Goal: Task Accomplishment & Management: Use online tool/utility

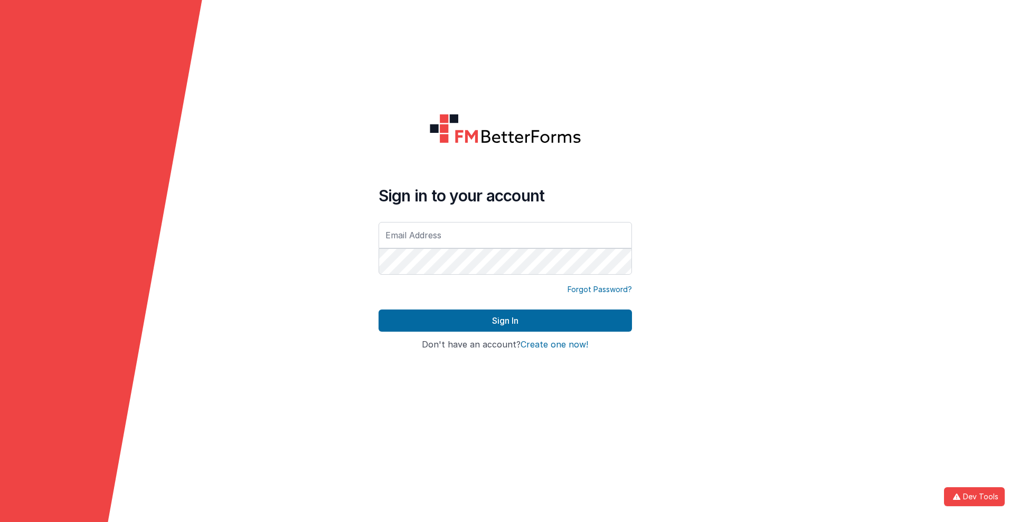
click at [505, 235] on input "text" at bounding box center [504, 235] width 253 height 26
type input "[PERSON_NAME][EMAIL_ADDRESS][DOMAIN_NAME]"
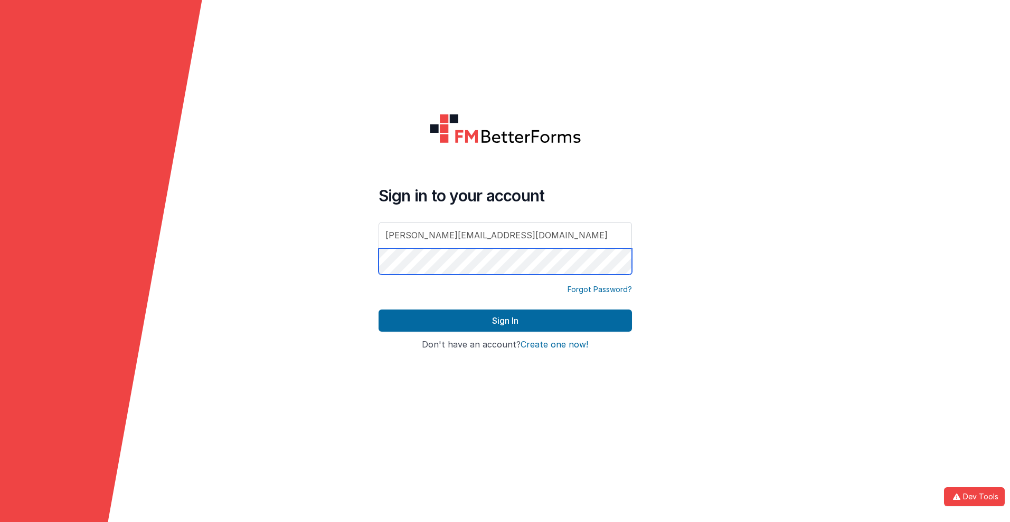
click at [378, 310] on button "Sign In" at bounding box center [504, 321] width 253 height 22
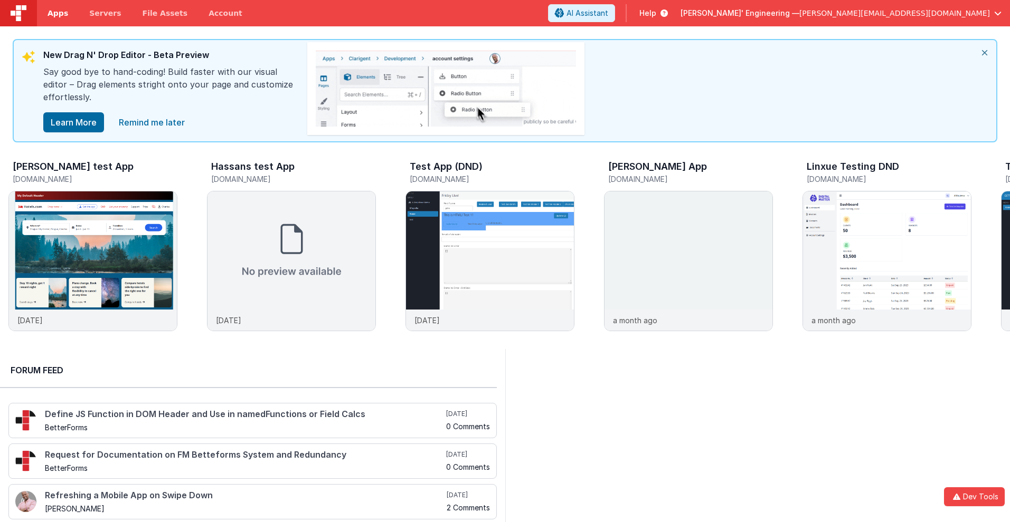
click at [58, 13] on span "Apps" at bounding box center [57, 13] width 21 height 11
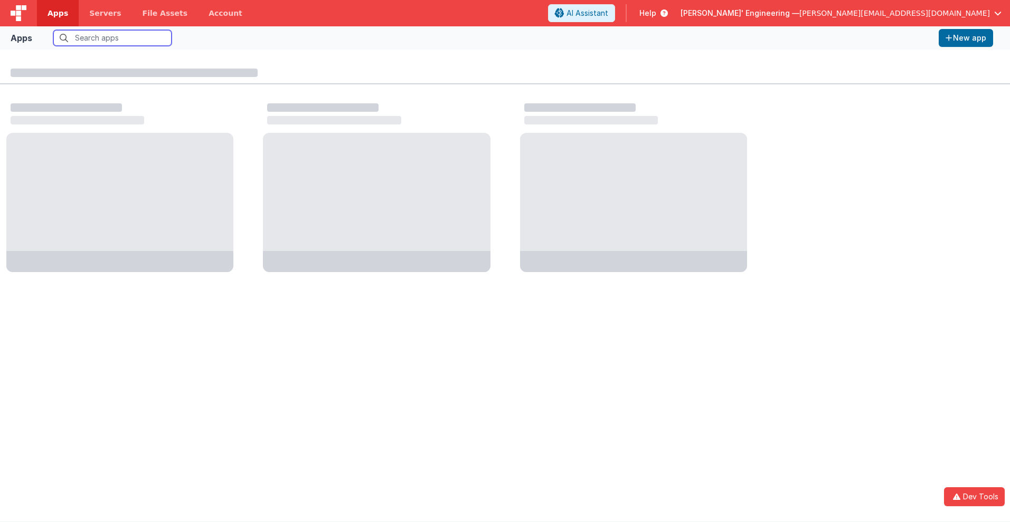
click at [111, 38] on input "text" at bounding box center [112, 38] width 118 height 16
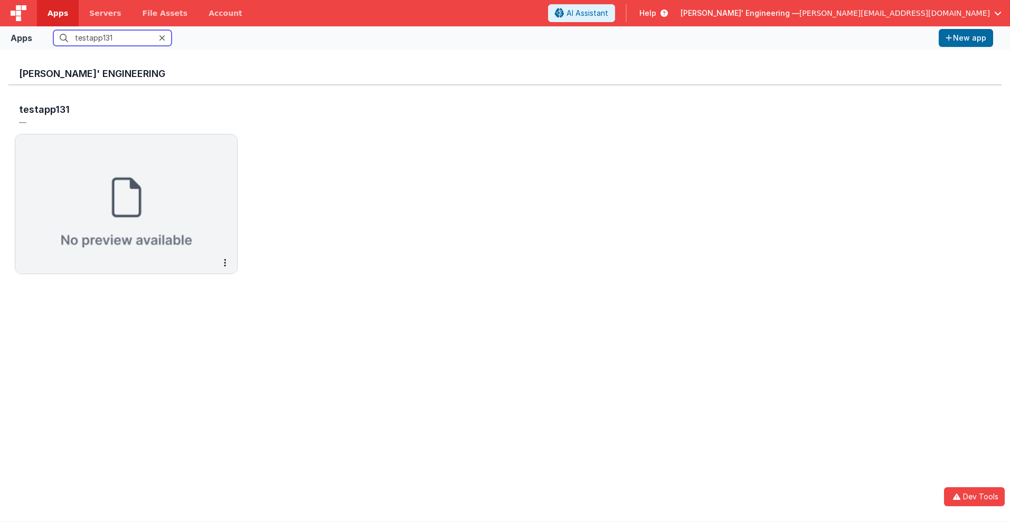
type input "testapp131"
click at [112, 38] on input "testapp131" at bounding box center [112, 38] width 118 height 16
click at [965, 38] on button "New app" at bounding box center [965, 38] width 54 height 18
